Goal: Obtain resource: Obtain resource

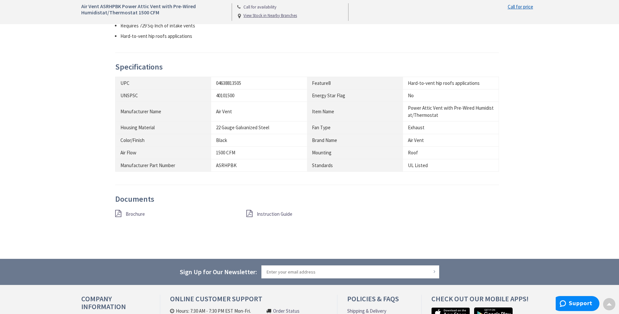
scroll to position [473, 0]
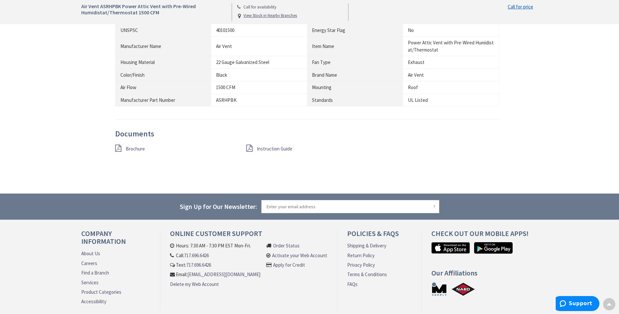
click at [264, 148] on span "Instruction Guide" at bounding box center [275, 148] width 36 height 6
